Goal: Task Accomplishment & Management: Manage account settings

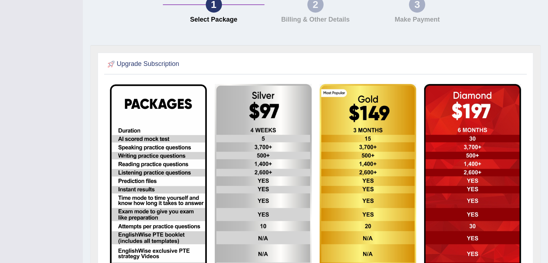
scroll to position [140, 0]
click at [524, 22] on div "1 Select Package 2 Billing & Other Details 3 Make Payment" at bounding box center [315, 11] width 458 height 67
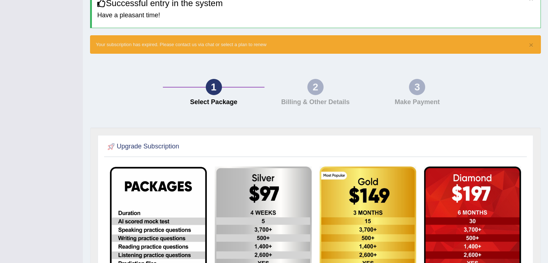
scroll to position [0, 0]
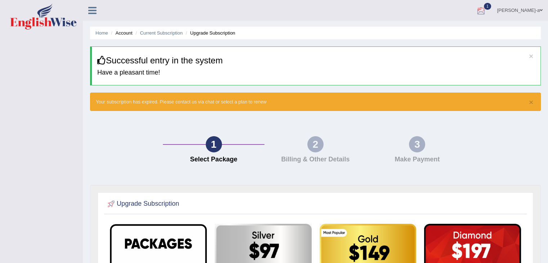
click at [486, 6] on div at bounding box center [481, 10] width 11 height 11
click at [451, 50] on strong "See All Alerts" at bounding box center [435, 51] width 32 height 6
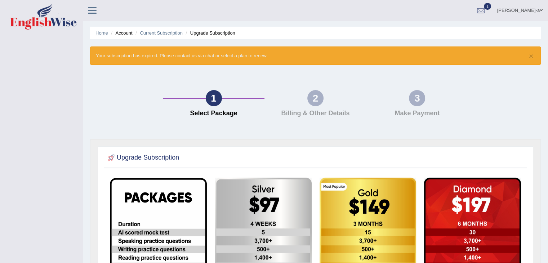
click at [99, 35] on link "Home" at bounding box center [101, 32] width 13 height 5
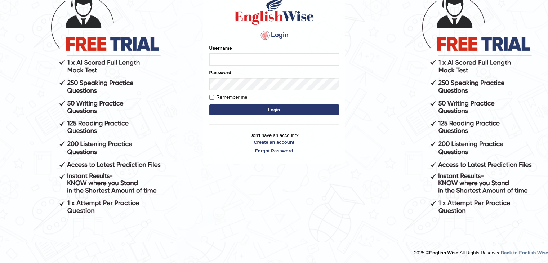
scroll to position [66, 0]
type input "sayaronel6"
click at [208, 97] on div "Login Please fix the following errors: Username sayaronel6 Password Remember me…" at bounding box center [274, 74] width 142 height 180
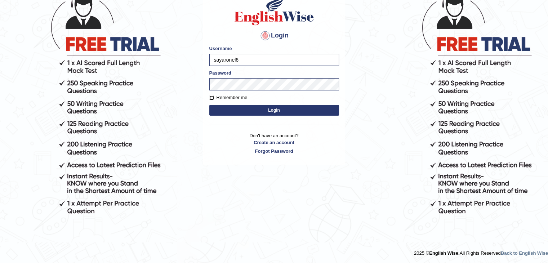
click at [212, 98] on input "Remember me" at bounding box center [211, 97] width 5 height 5
checkbox input "true"
click at [378, 124] on body "Login Please fix the following errors: Username sayaronel6 Password Remember me…" at bounding box center [274, 92] width 548 height 263
click at [275, 111] on button "Login" at bounding box center [274, 110] width 130 height 11
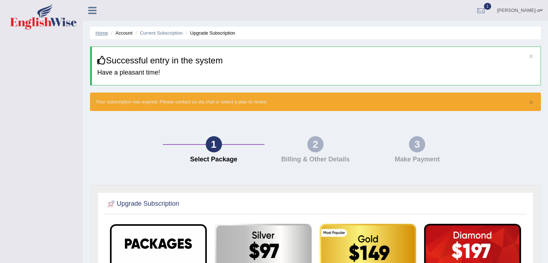
click at [102, 33] on link "Home" at bounding box center [101, 32] width 13 height 5
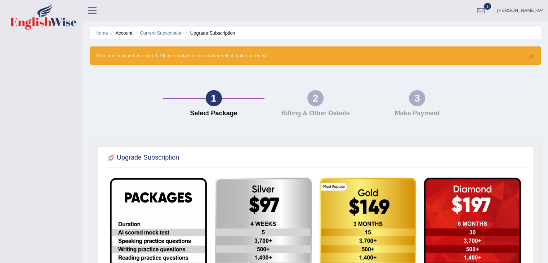
click at [100, 35] on link "Home" at bounding box center [101, 32] width 13 height 5
click at [491, 7] on span "1" at bounding box center [487, 6] width 7 height 7
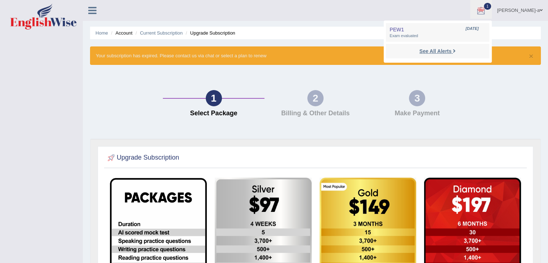
click at [451, 51] on strong "See All Alerts" at bounding box center [435, 51] width 32 height 6
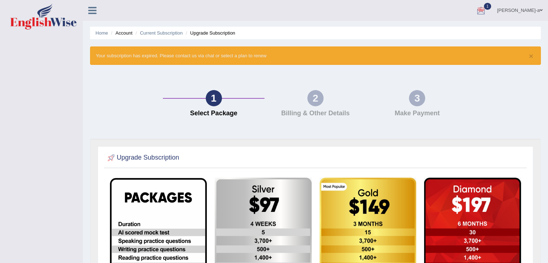
click at [491, 4] on span "1" at bounding box center [487, 6] width 7 height 7
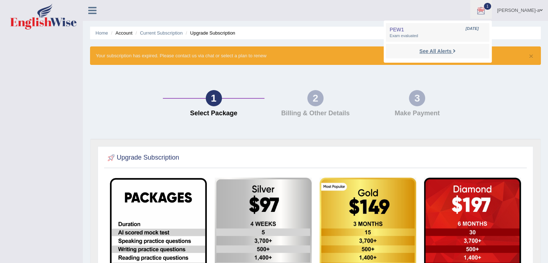
click at [456, 51] on icon at bounding box center [454, 50] width 3 height 5
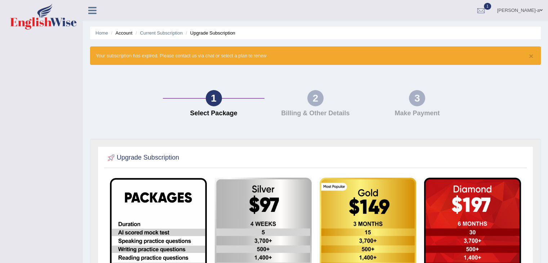
click at [320, 106] on div "2 Billing & Other Details" at bounding box center [315, 105] width 102 height 31
click at [318, 103] on div "2" at bounding box center [315, 98] width 16 height 16
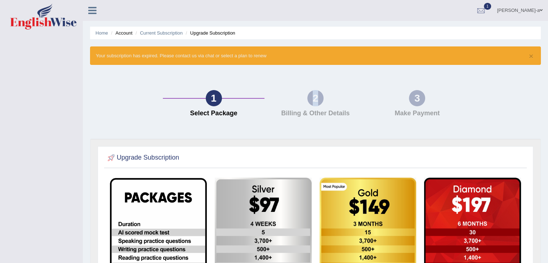
click at [318, 103] on div "2" at bounding box center [315, 98] width 16 height 16
click at [152, 36] on li "Current Subscription" at bounding box center [158, 33] width 49 height 7
click at [205, 34] on li "Upgrade Subscription" at bounding box center [209, 33] width 51 height 7
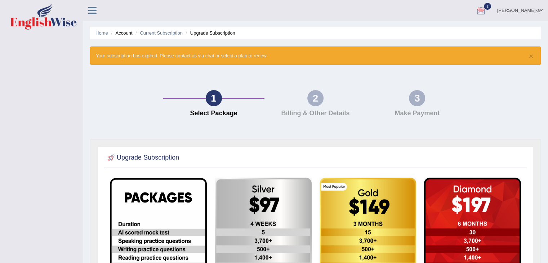
click at [541, 9] on span at bounding box center [541, 10] width 3 height 5
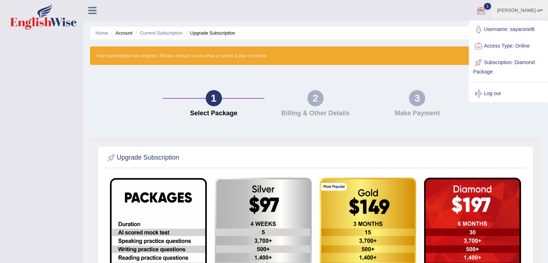
click at [541, 9] on span at bounding box center [541, 10] width 3 height 5
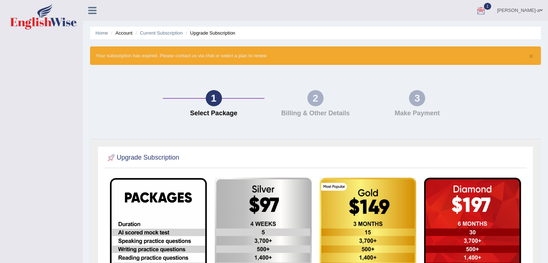
drag, startPoint x: 541, startPoint y: 1, endPoint x: 394, endPoint y: 7, distance: 147.8
click at [394, 7] on ul "Ronel Say-a Toggle navigation Username: sayaronel6 Access Type: Online Subscrip…" at bounding box center [385, 10] width 326 height 21
click at [103, 36] on li "Home" at bounding box center [101, 33] width 13 height 7
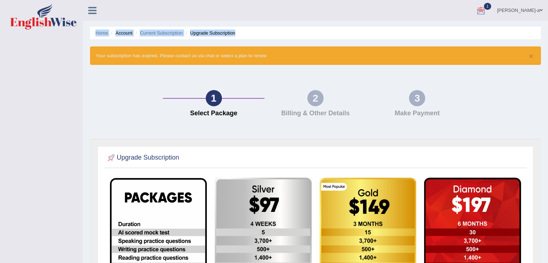
click at [103, 36] on li "Home" at bounding box center [101, 33] width 13 height 7
click at [271, 24] on div "Home Account Current Subscription Upgrade Subscription × Your subscription has …" at bounding box center [315, 213] width 465 height 427
click at [486, 8] on div at bounding box center [481, 10] width 11 height 11
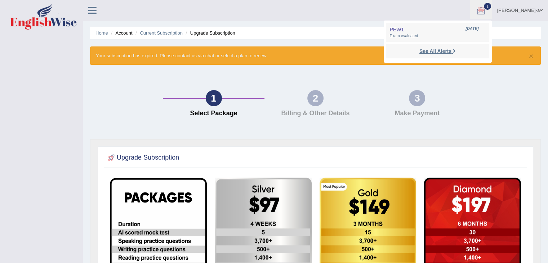
click at [451, 53] on strong "See All Alerts" at bounding box center [435, 51] width 32 height 6
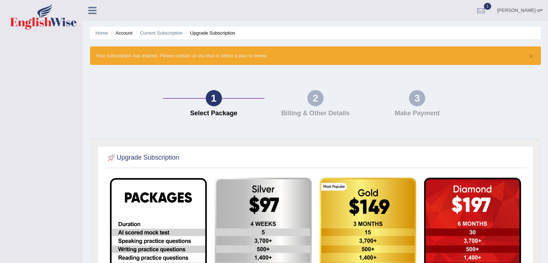
click at [540, 12] on span at bounding box center [541, 10] width 3 height 5
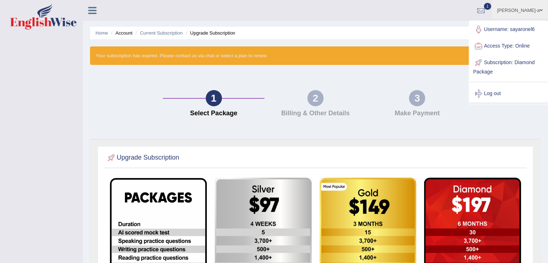
click at [527, 10] on link "[PERSON_NAME]-a" at bounding box center [520, 9] width 56 height 19
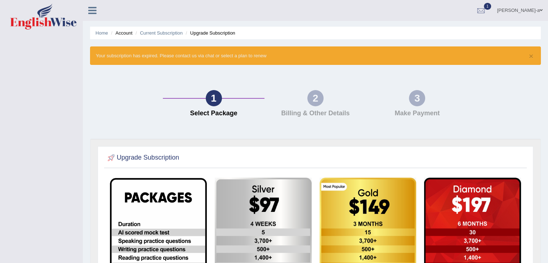
click at [540, 8] on span at bounding box center [541, 10] width 3 height 5
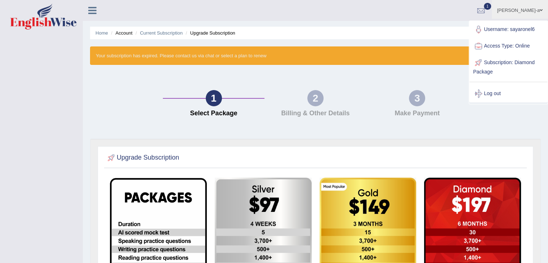
click at [540, 10] on span at bounding box center [541, 10] width 3 height 5
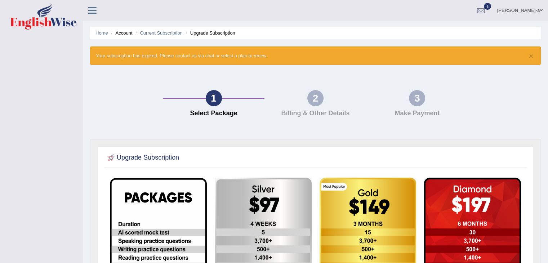
click at [540, 10] on span at bounding box center [541, 10] width 3 height 5
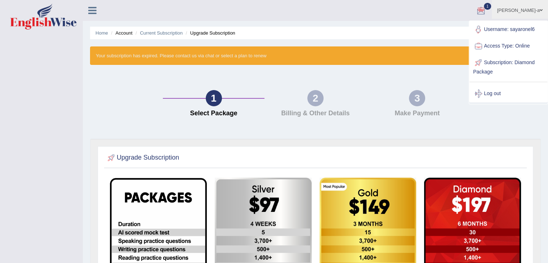
click at [491, 5] on span "1" at bounding box center [487, 6] width 7 height 7
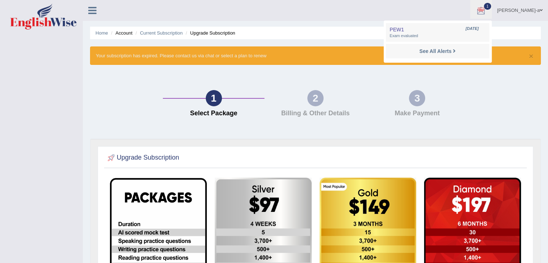
click at [7, 95] on div "Toggle navigation Ronel Say-a Toggle navigation Username: sayaronel6 Access Typ…" at bounding box center [274, 224] width 548 height 448
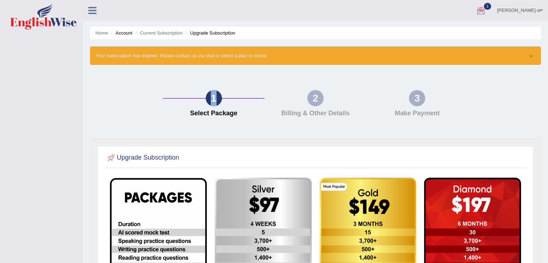
click at [7, 95] on div "Toggle navigation Ronel Say-a Toggle navigation Username: sayaronel6 Access Typ…" at bounding box center [274, 224] width 548 height 448
click at [104, 31] on link "Home" at bounding box center [101, 32] width 13 height 5
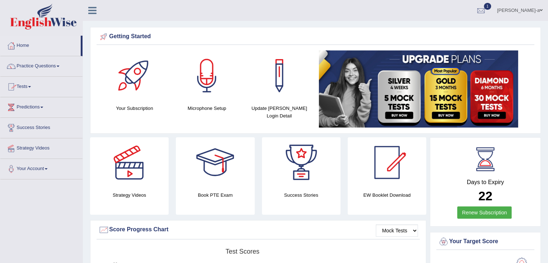
click at [59, 66] on span at bounding box center [58, 66] width 3 height 1
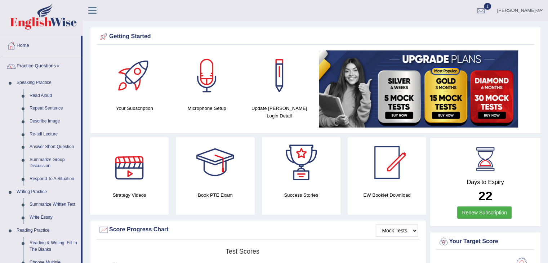
click at [125, 170] on div at bounding box center [129, 162] width 50 height 50
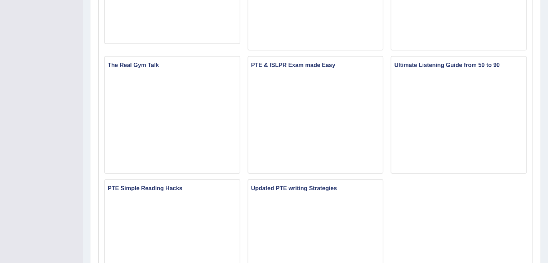
scroll to position [422, 0]
